Goal: Navigation & Orientation: Find specific page/section

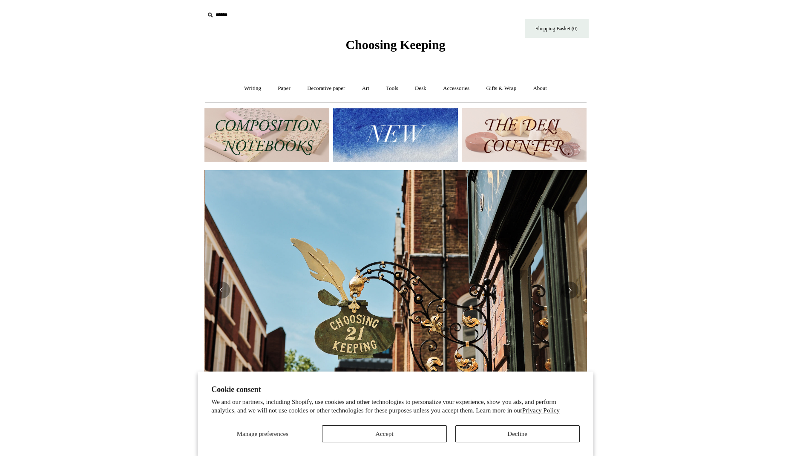
scroll to position [0, 383]
click at [221, 291] on button "Previous" at bounding box center [221, 289] width 17 height 17
click at [457, 87] on link "Accessories +" at bounding box center [457, 88] width 42 height 23
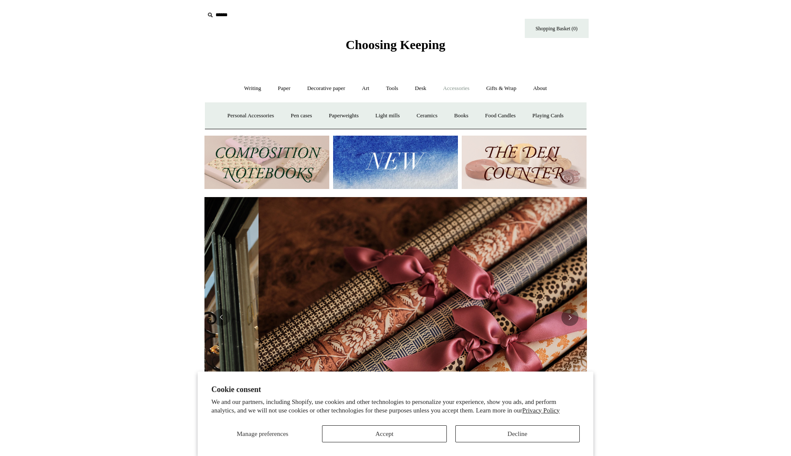
scroll to position [0, 765]
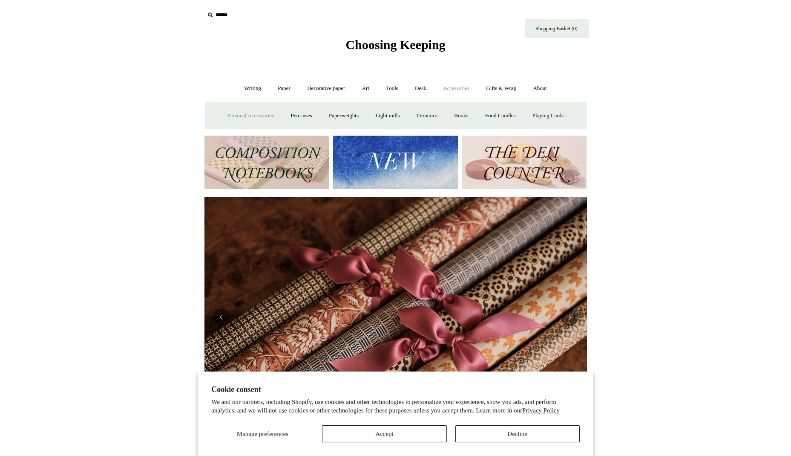
click at [227, 113] on link "Personal Accessories +" at bounding box center [251, 115] width 62 height 23
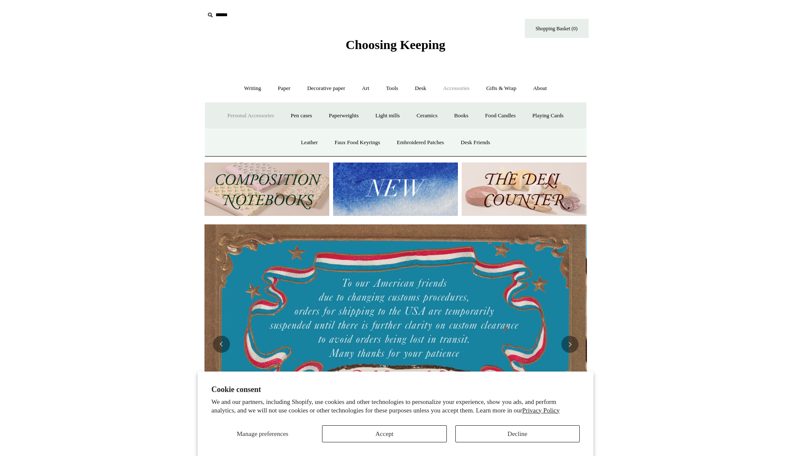
scroll to position [0, 0]
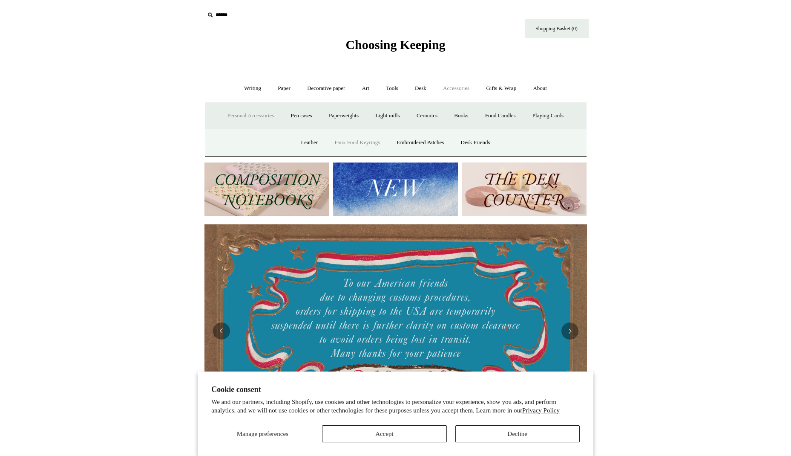
click at [366, 144] on link "Faux Food Keyrings" at bounding box center [357, 142] width 61 height 23
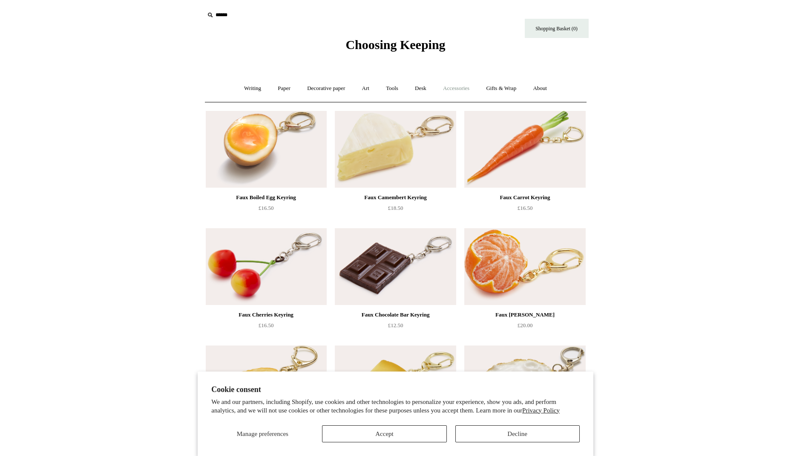
click at [471, 87] on link "Accessories +" at bounding box center [457, 88] width 42 height 23
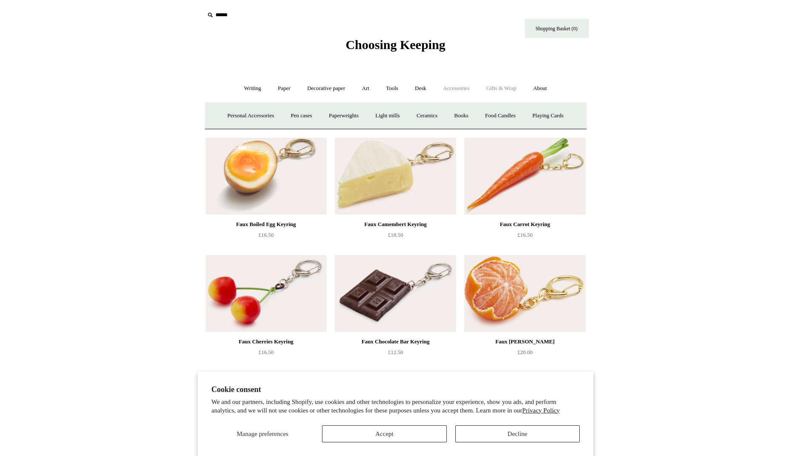
click at [501, 89] on link "Gifts & Wrap +" at bounding box center [502, 88] width 46 height 23
click at [550, 92] on link "About +" at bounding box center [539, 88] width 29 height 23
click at [426, 91] on link "Desk +" at bounding box center [420, 88] width 27 height 23
click at [379, 115] on link "Folders" at bounding box center [388, 115] width 32 height 23
